Goal: Task Accomplishment & Management: Use online tool/utility

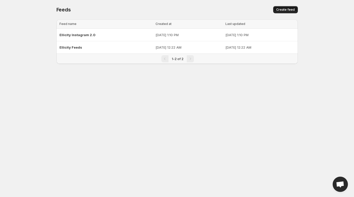
click at [280, 11] on span "Create feed" at bounding box center [285, 10] width 19 height 4
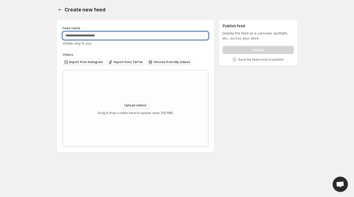
click at [124, 33] on input "Feed name" at bounding box center [136, 36] width 146 height 8
type input "**********"
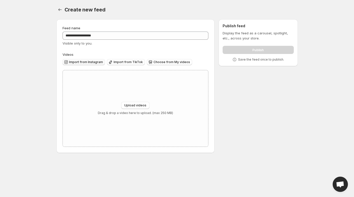
click at [101, 61] on span "Import from Instagram" at bounding box center [86, 62] width 34 height 4
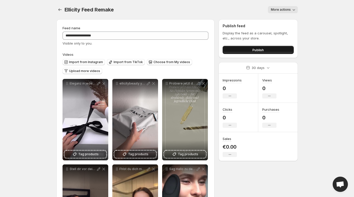
click at [247, 52] on button "Publish" at bounding box center [258, 50] width 71 height 8
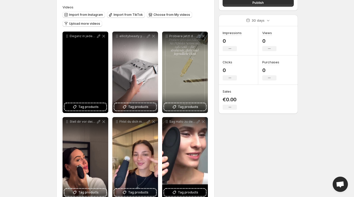
scroll to position [48, 0]
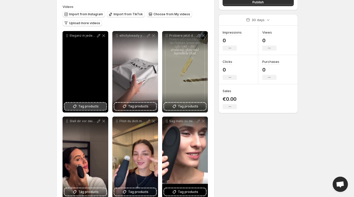
click at [86, 106] on span "Tag products" at bounding box center [88, 106] width 20 height 5
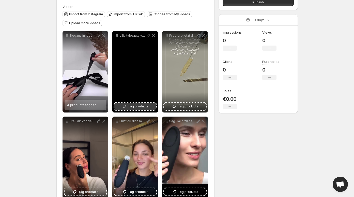
click at [123, 106] on icon at bounding box center [124, 106] width 5 height 5
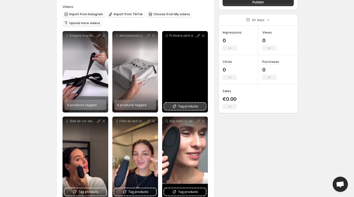
click at [178, 107] on button "Tag products" at bounding box center [185, 106] width 42 height 7
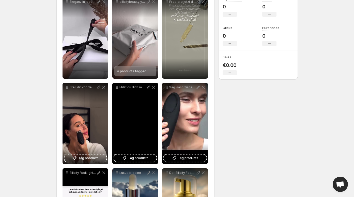
scroll to position [82, 0]
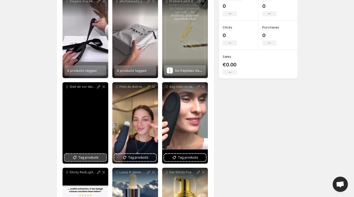
click at [81, 156] on span "Tag products" at bounding box center [88, 157] width 20 height 5
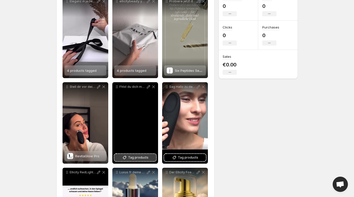
click at [136, 157] on span "Tag products" at bounding box center [138, 157] width 20 height 5
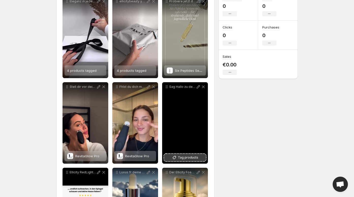
click at [184, 158] on span "Tag products" at bounding box center [188, 157] width 20 height 5
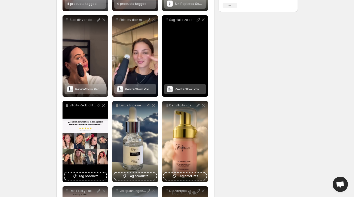
scroll to position [149, 0]
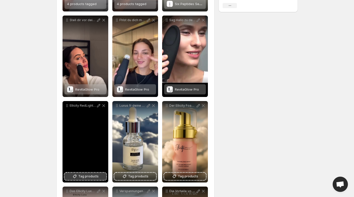
click at [89, 176] on span "Tag products" at bounding box center [88, 176] width 20 height 5
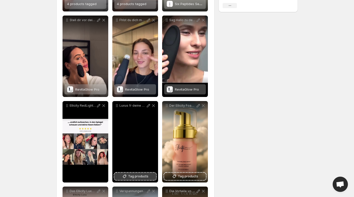
click at [140, 176] on span "Tag products" at bounding box center [138, 176] width 20 height 5
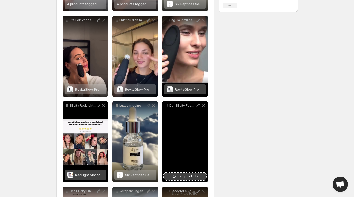
click at [183, 176] on span "Tag products" at bounding box center [188, 176] width 20 height 5
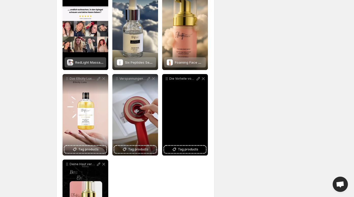
scroll to position [271, 0]
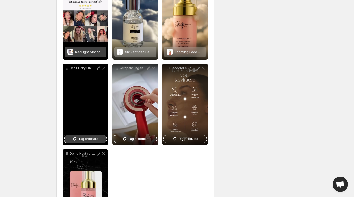
click at [83, 140] on span "Tag products" at bounding box center [88, 138] width 20 height 5
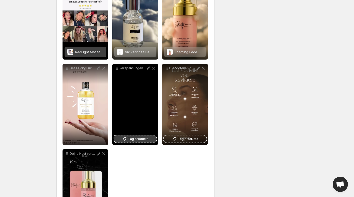
click at [135, 136] on button "Tag products" at bounding box center [135, 138] width 42 height 7
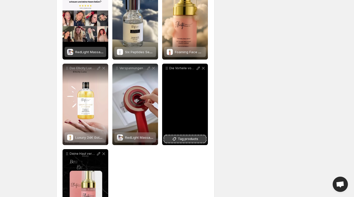
click at [193, 141] on span "Tag products" at bounding box center [188, 138] width 20 height 5
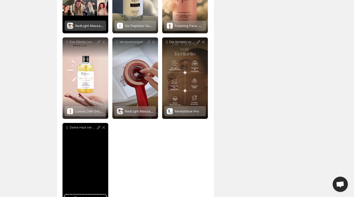
scroll to position [317, 0]
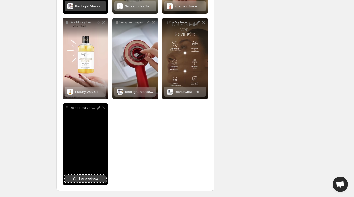
click at [81, 178] on span "Tag products" at bounding box center [88, 178] width 20 height 5
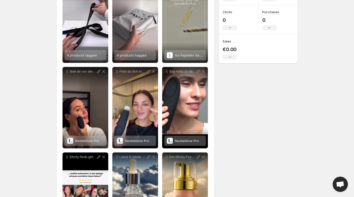
scroll to position [0, 0]
